Goal: Check status: Check status

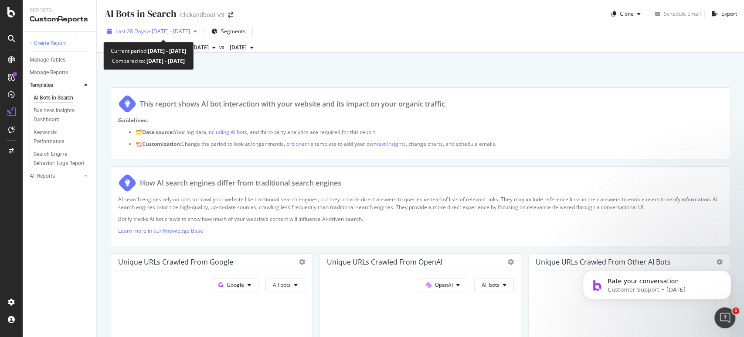
click at [190, 34] on span "vs [DATE] - [DATE]" at bounding box center [168, 30] width 44 height 7
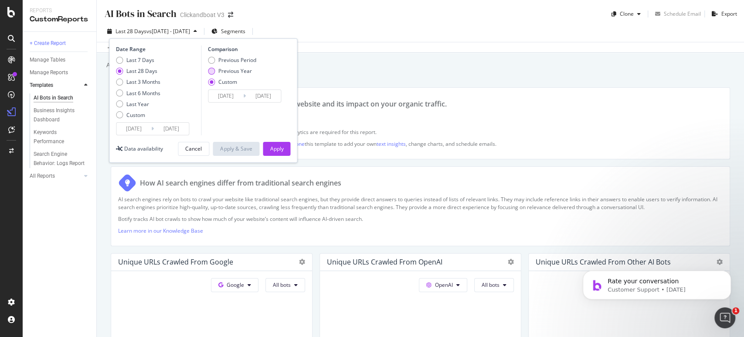
click at [215, 69] on div "Previous Year" at bounding box center [232, 70] width 48 height 7
type input "[DATE]"
click at [213, 61] on div "Previous Period" at bounding box center [211, 60] width 7 height 7
type input "[DATE]"
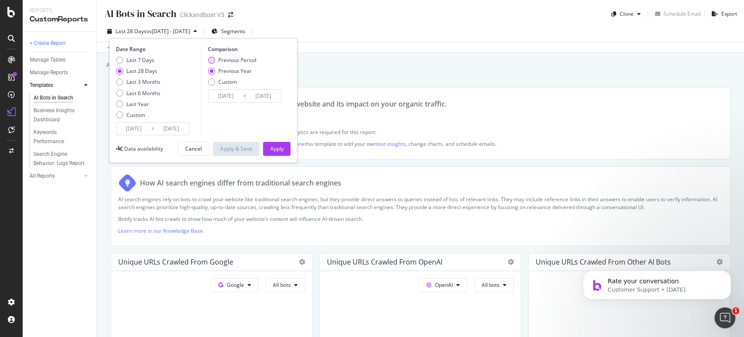
type input "[DATE]"
click at [272, 151] on div "Apply" at bounding box center [277, 148] width 14 height 7
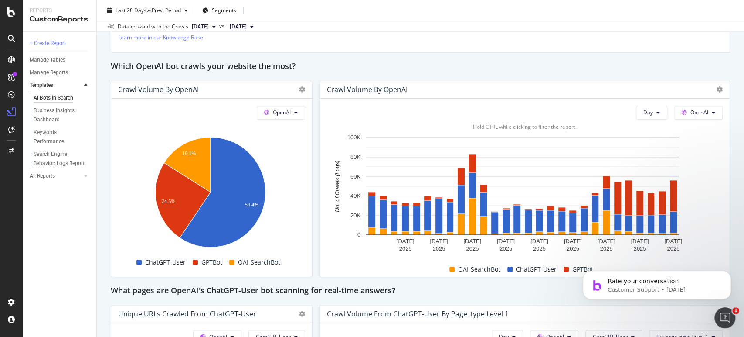
scroll to position [726, 0]
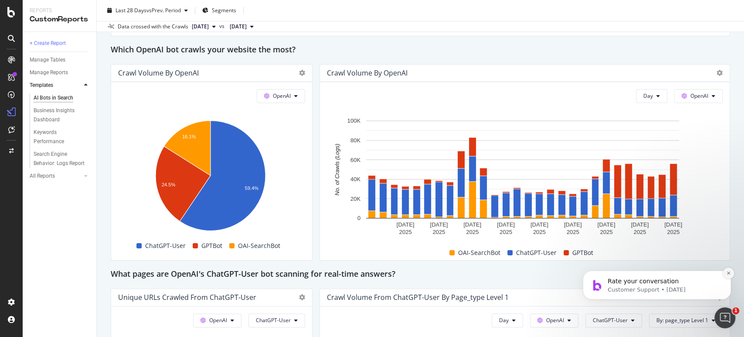
click at [731, 276] on button "Dismiss notification" at bounding box center [728, 272] width 11 height 11
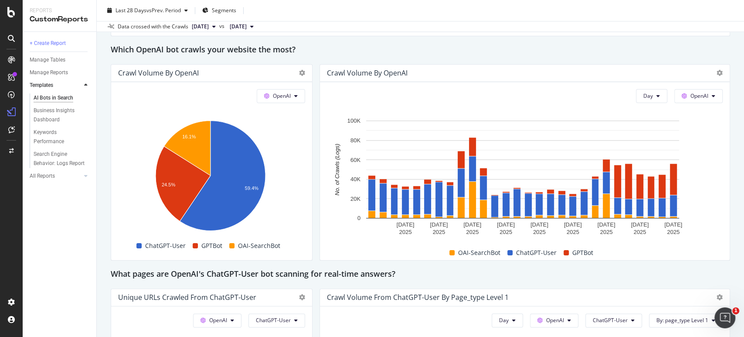
scroll to position [678, 0]
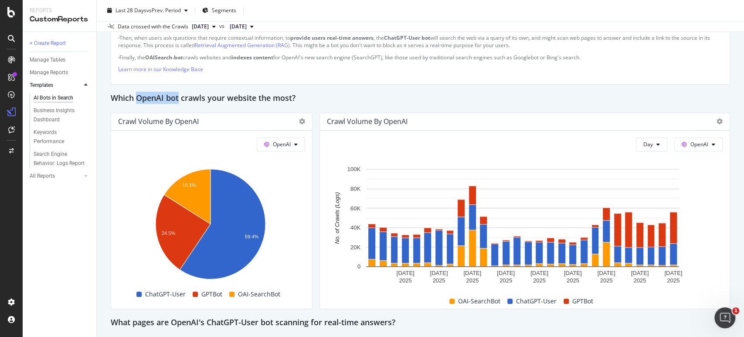
drag, startPoint x: 135, startPoint y: 95, endPoint x: 180, endPoint y: 97, distance: 44.5
click at [180, 97] on h2 "Which OpenAI bot crawls your website the most?" at bounding box center [203, 99] width 185 height 14
copy h2 "OpenAI bot"
click at [458, 99] on div "Which OpenAI bot crawls your website the most?" at bounding box center [420, 99] width 619 height 14
